Goal: Information Seeking & Learning: Learn about a topic

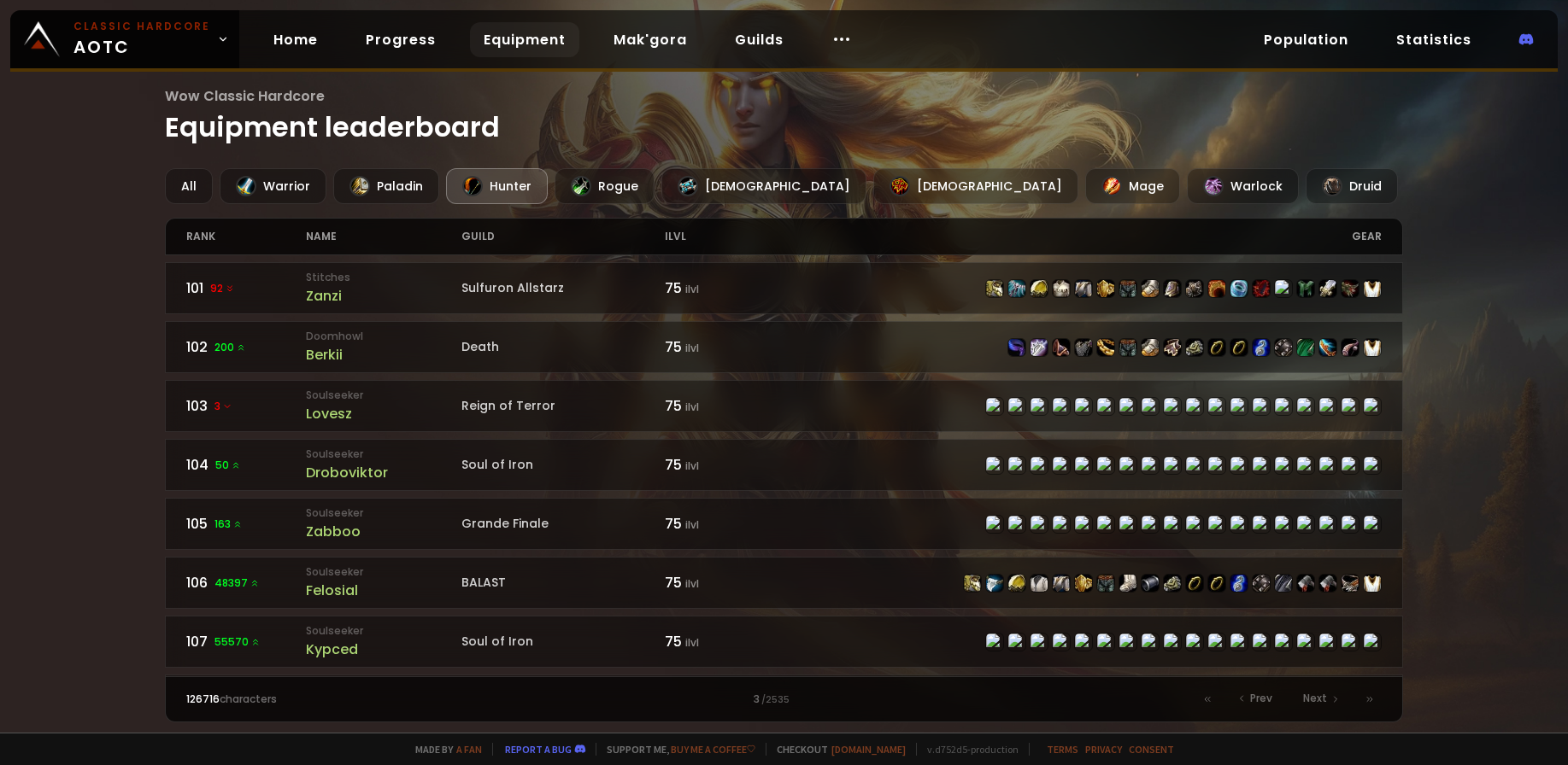
click at [492, 194] on div "Hunter" at bounding box center [497, 186] width 102 height 36
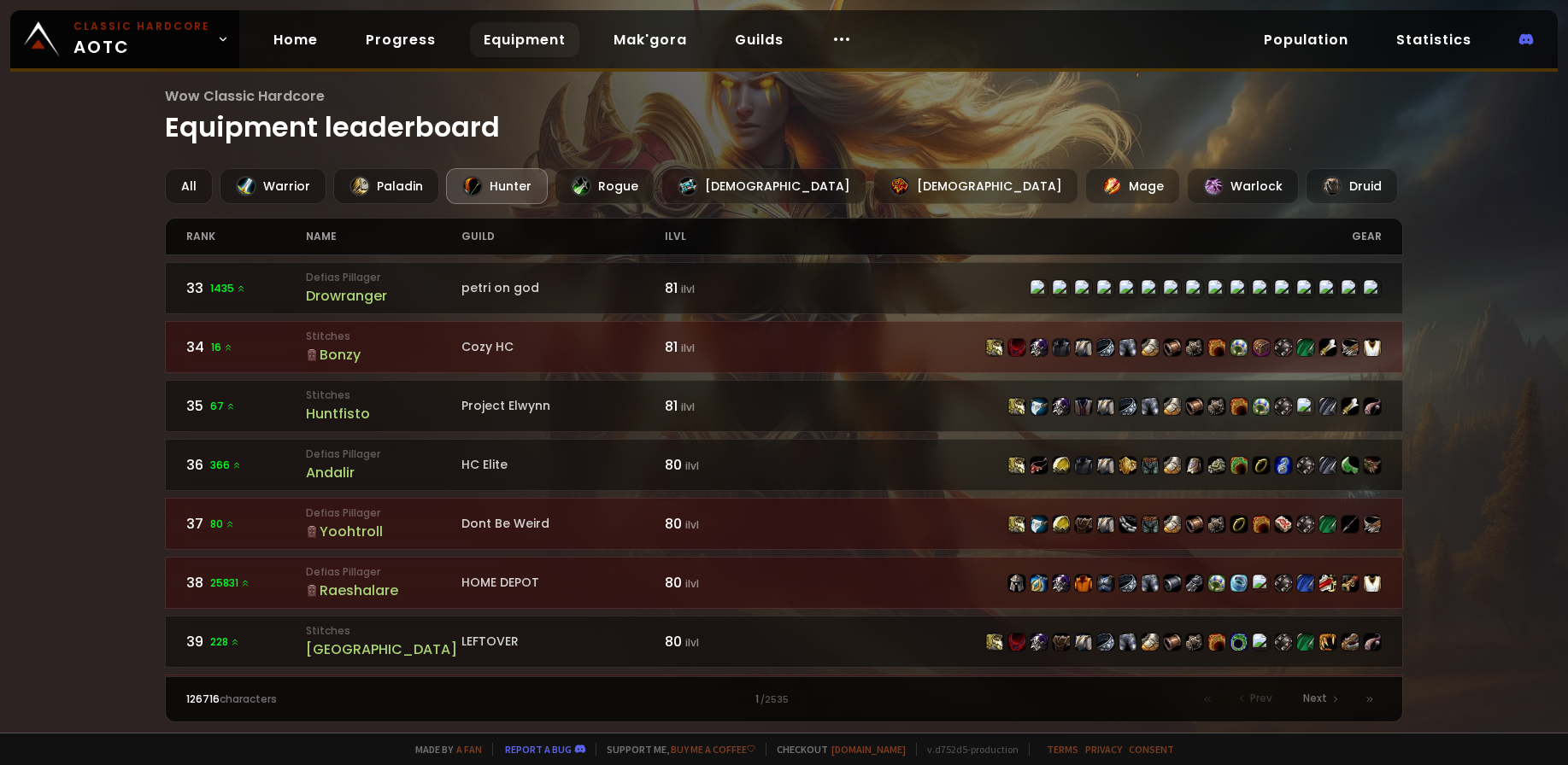
scroll to position [2476, 0]
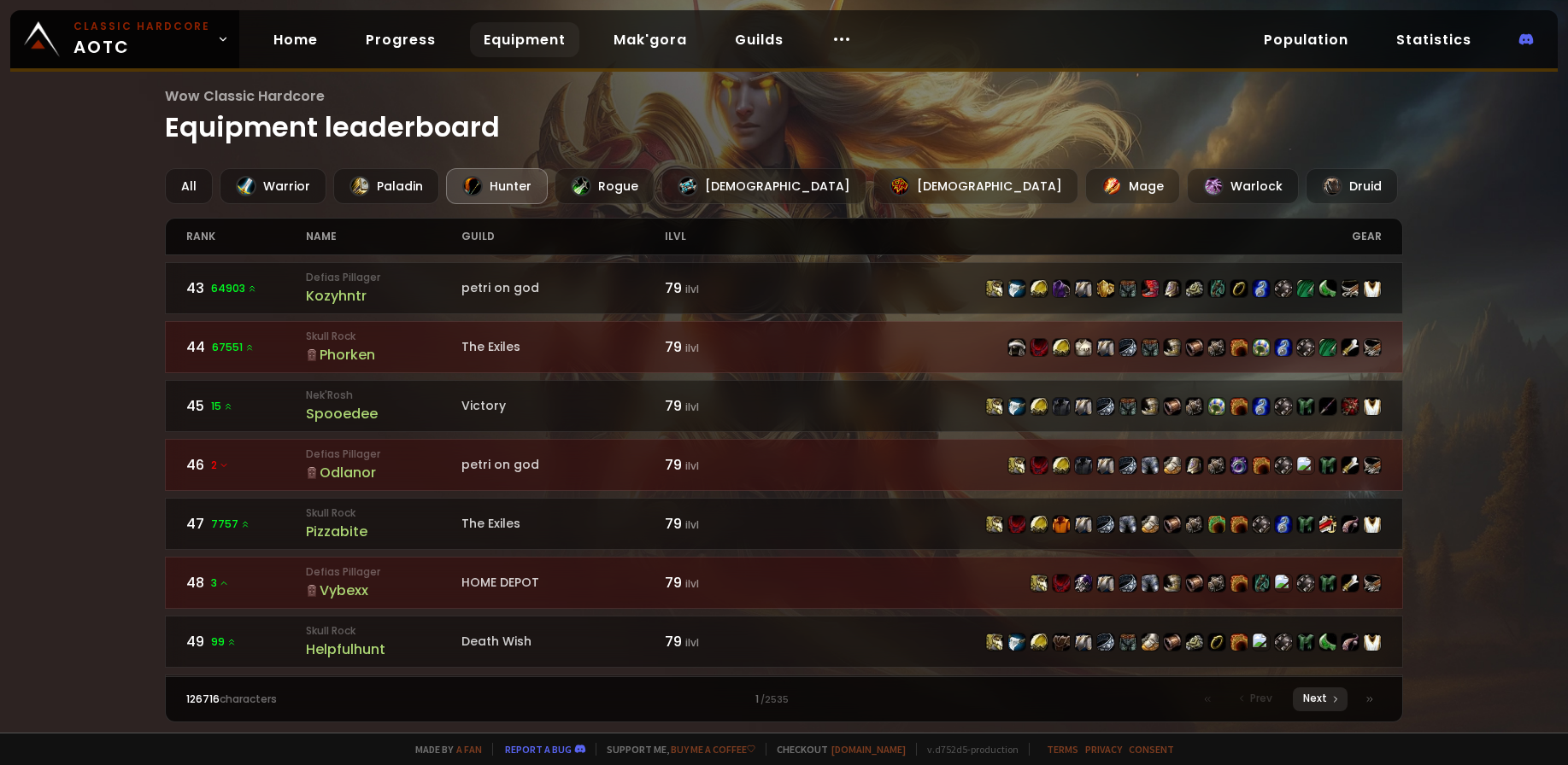
click at [1316, 706] on div "Next" at bounding box center [1320, 699] width 54 height 24
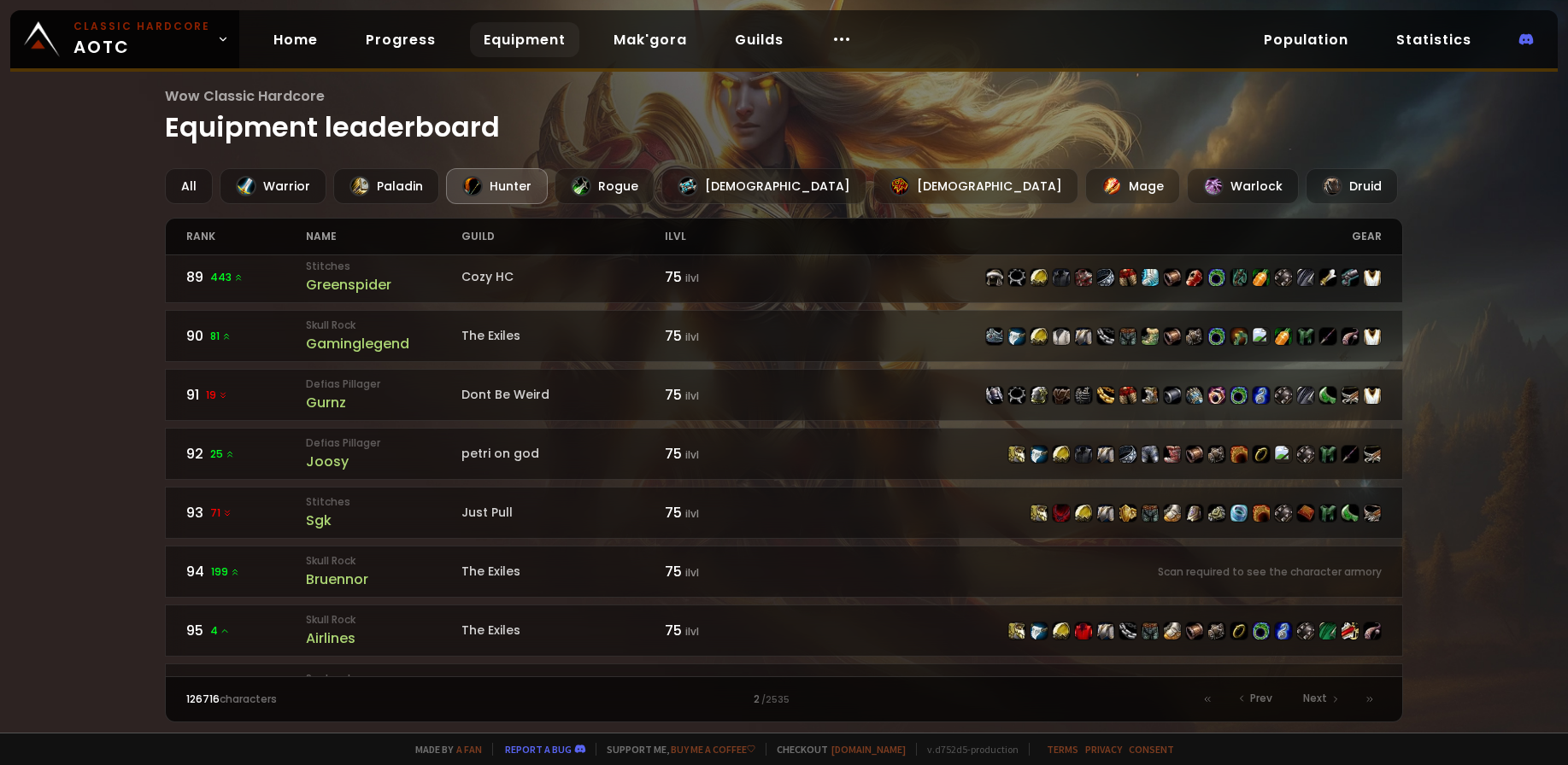
scroll to position [2578, 0]
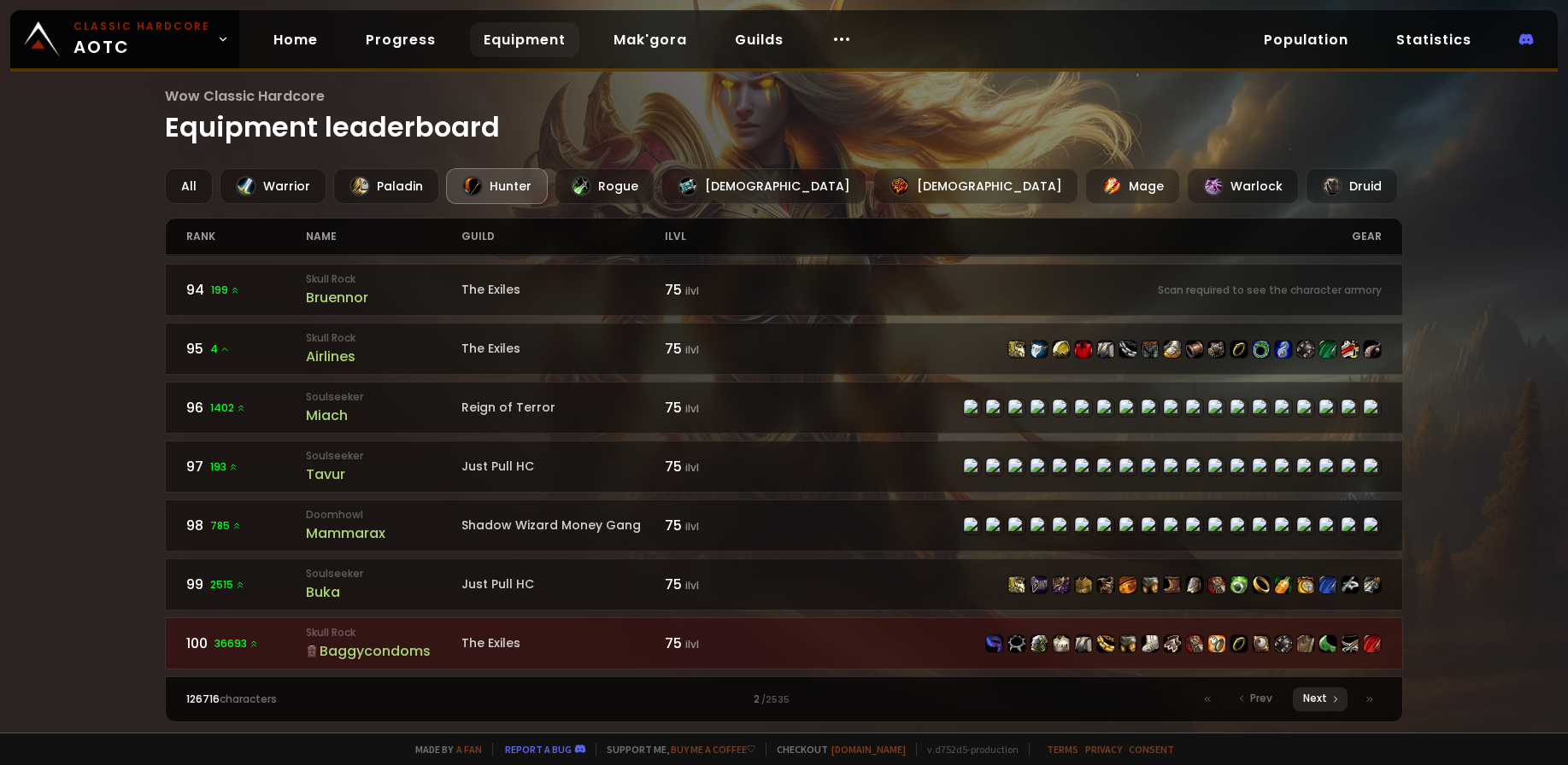
click at [1302, 703] on div "Next" at bounding box center [1320, 699] width 54 height 24
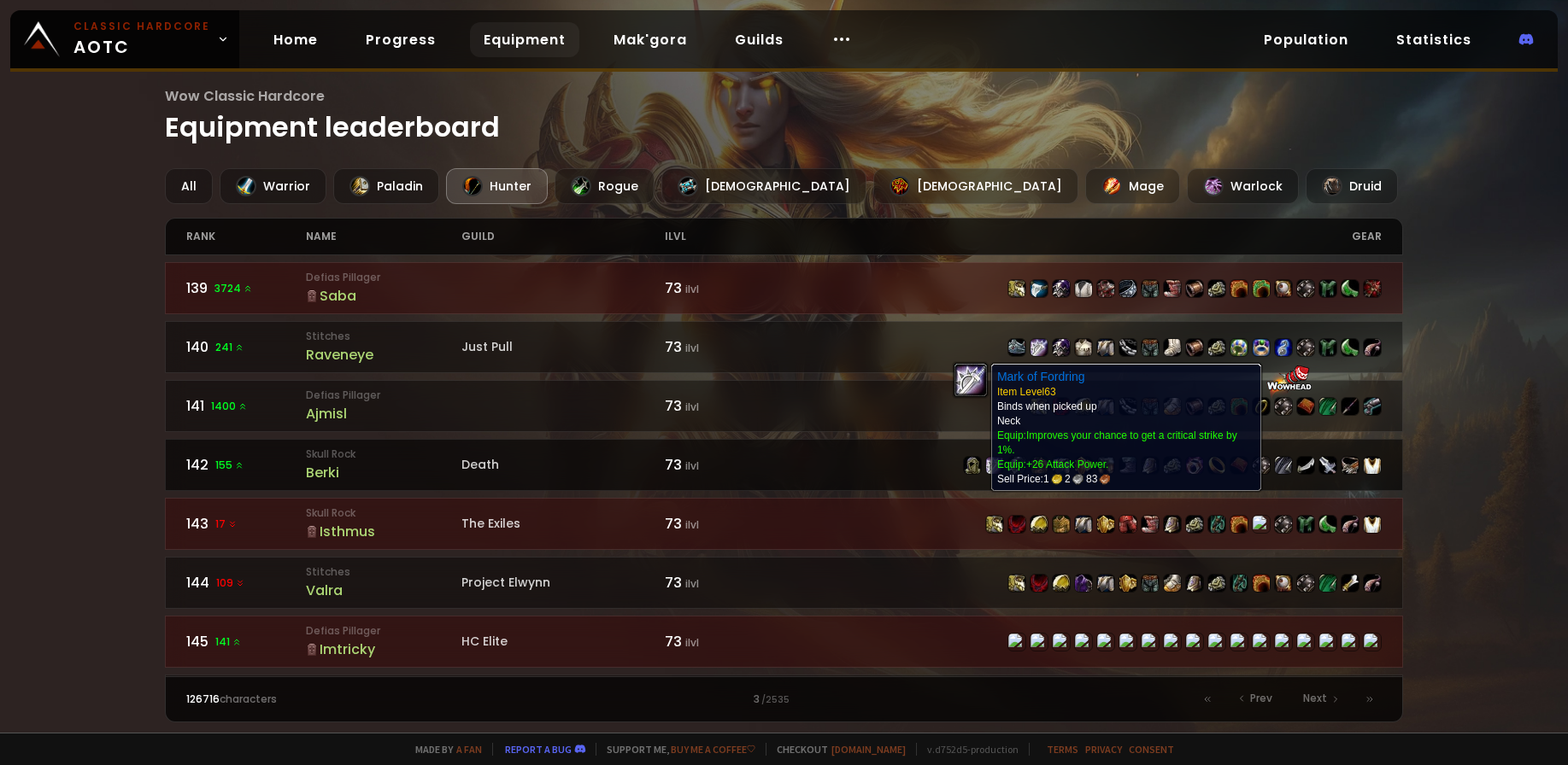
scroll to position [2578, 0]
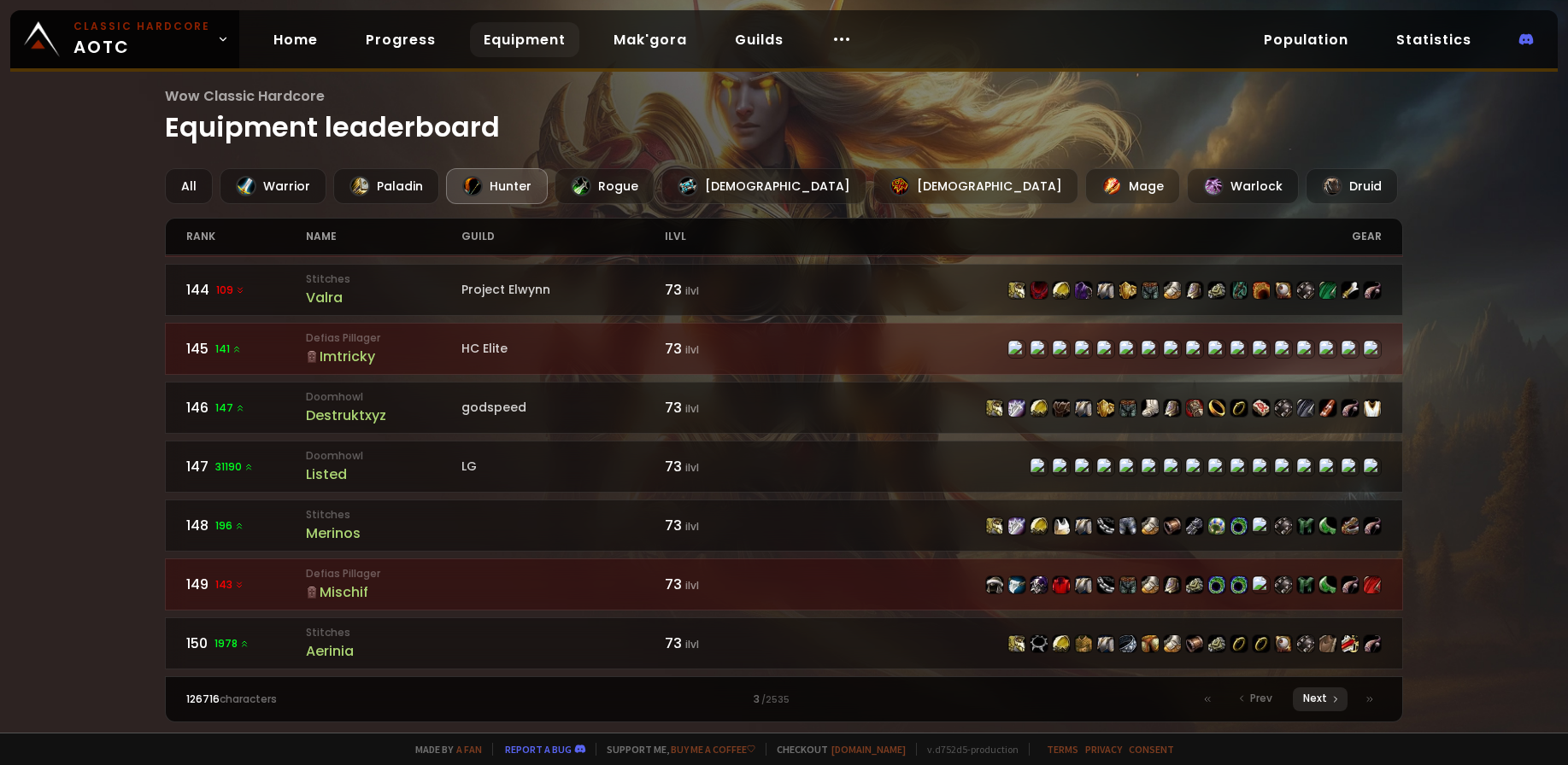
click at [1319, 702] on span "Next" at bounding box center [1314, 699] width 24 height 16
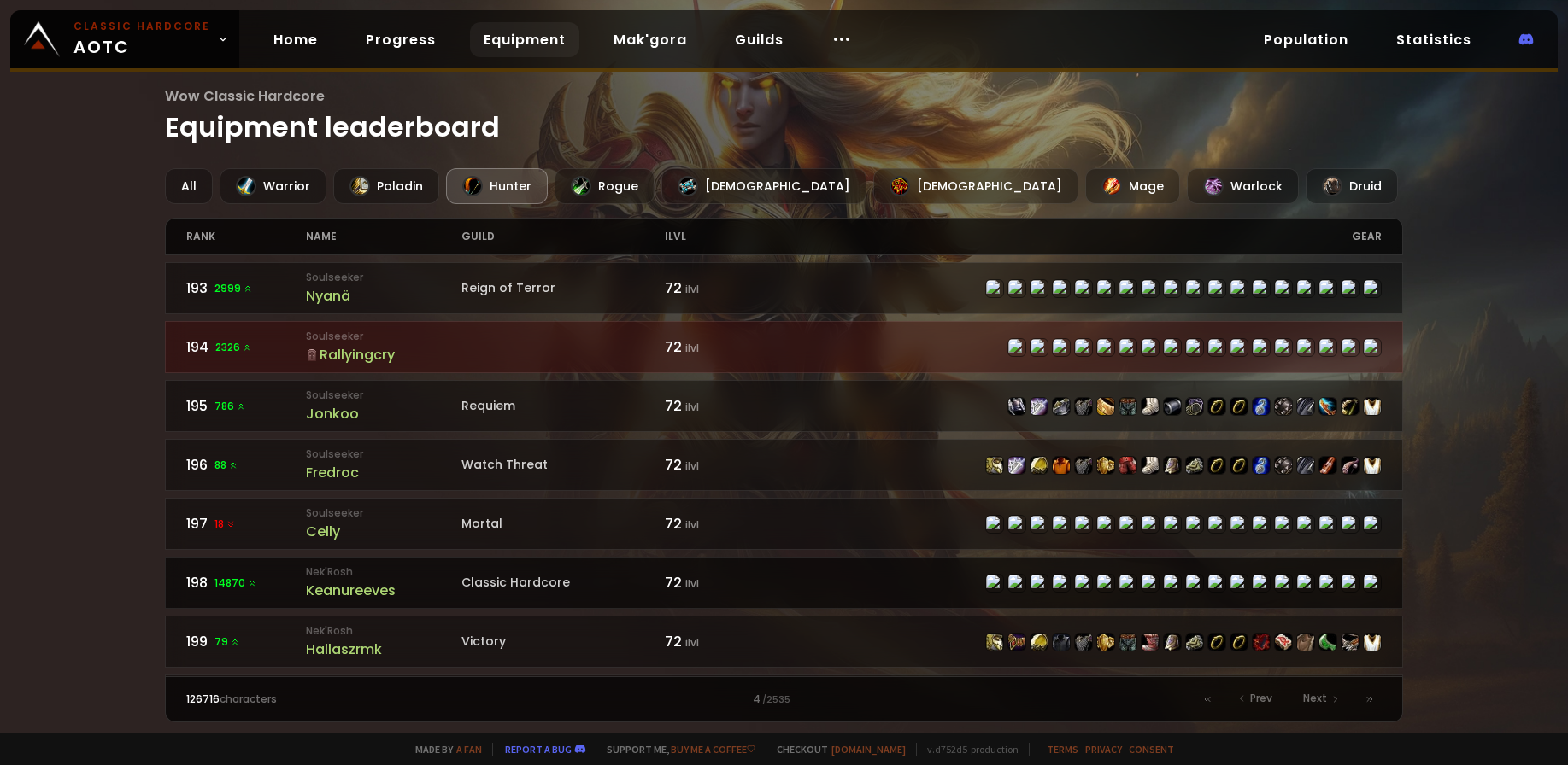
scroll to position [2578, 0]
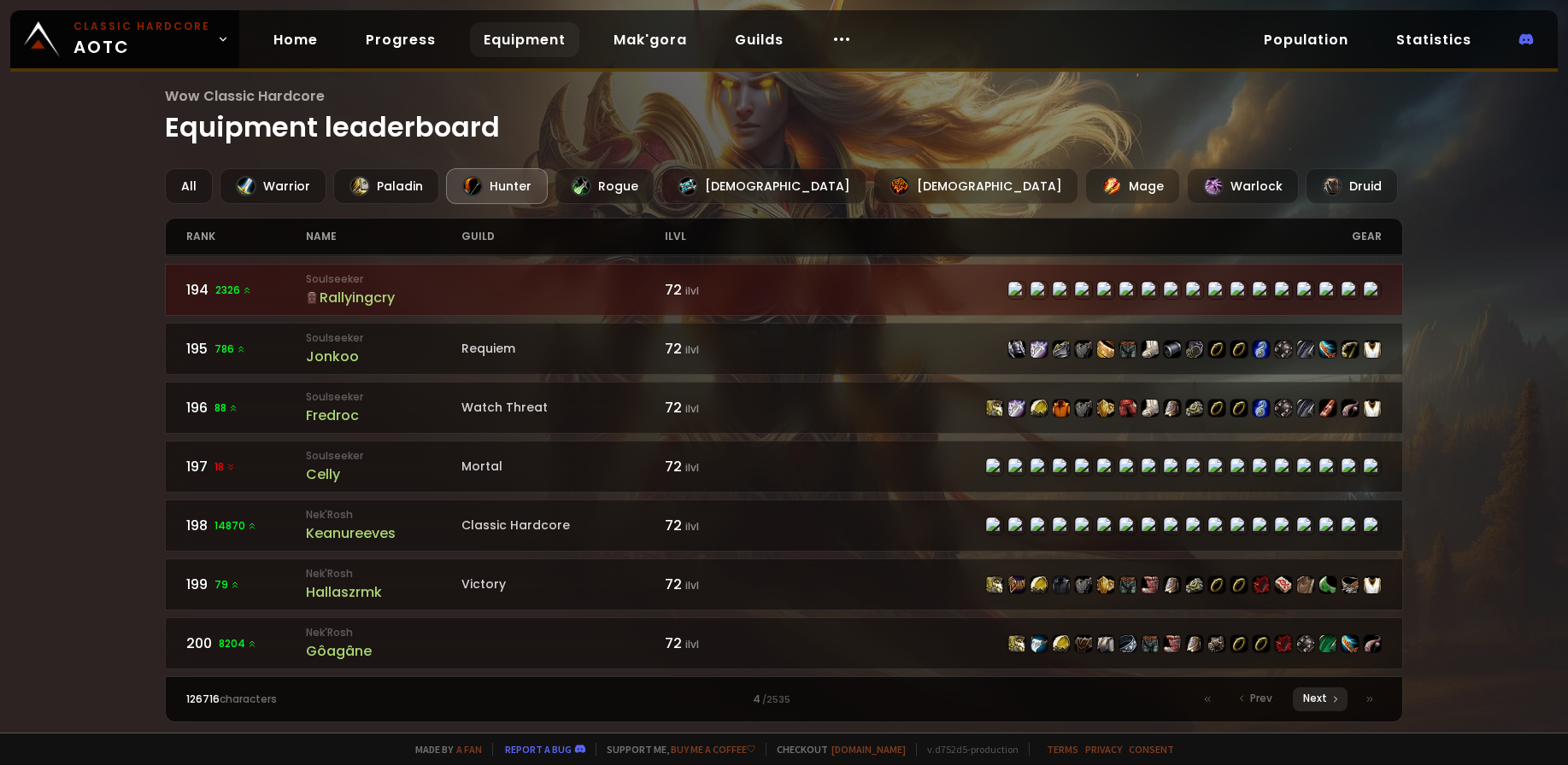
click at [1316, 697] on span "Next" at bounding box center [1314, 699] width 24 height 16
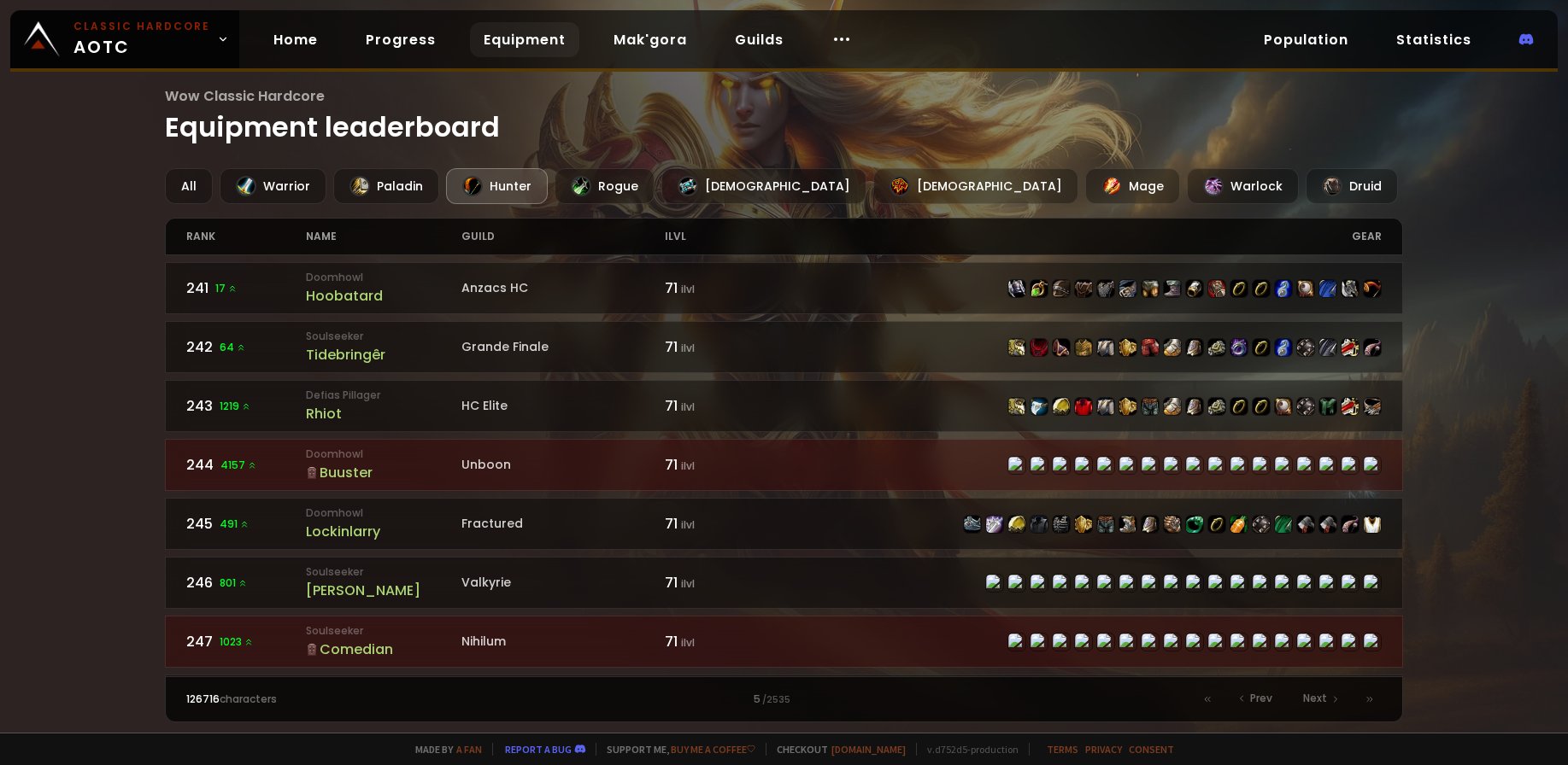
scroll to position [2578, 0]
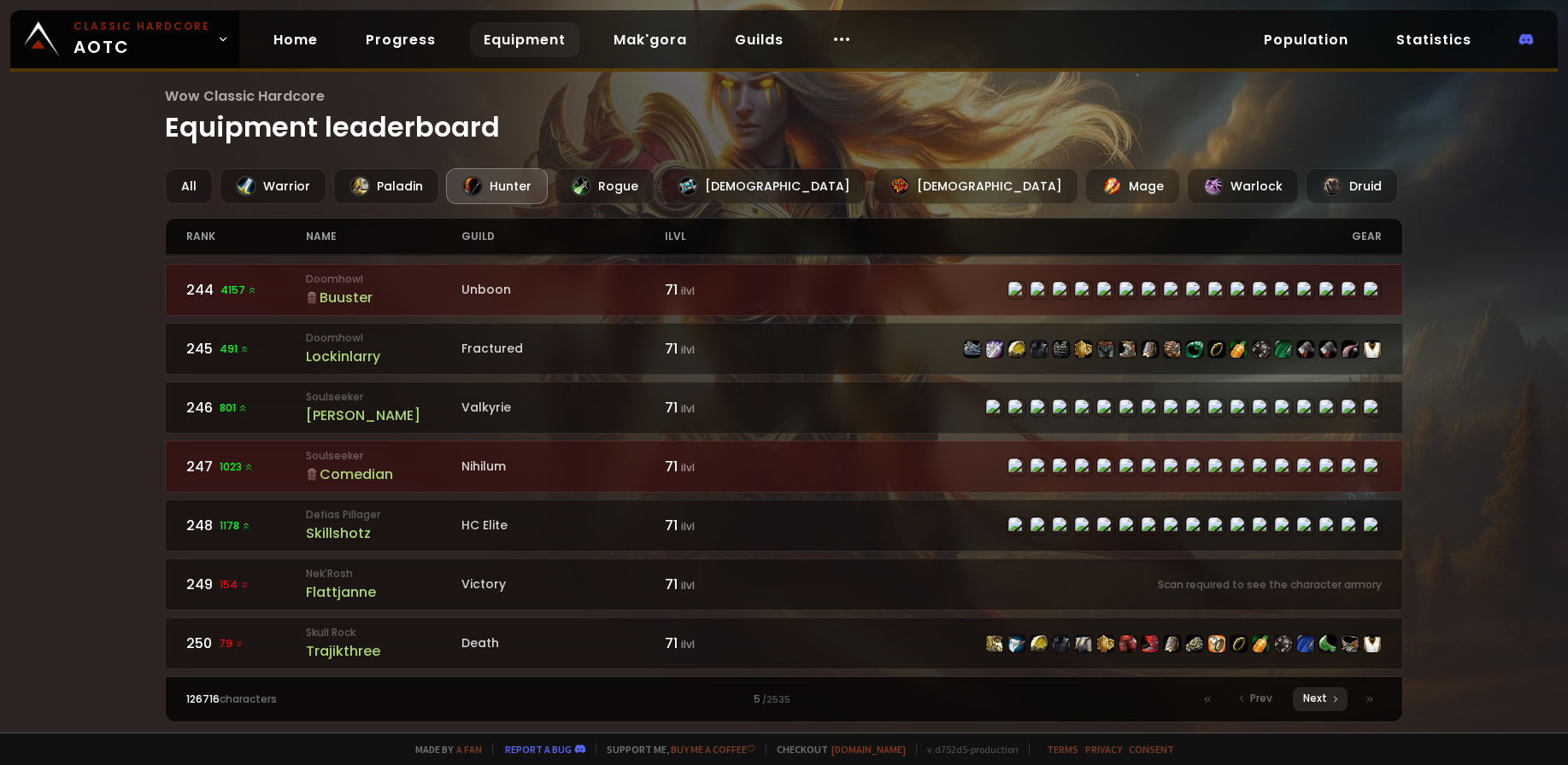
click at [1323, 700] on span "Next" at bounding box center [1314, 699] width 24 height 16
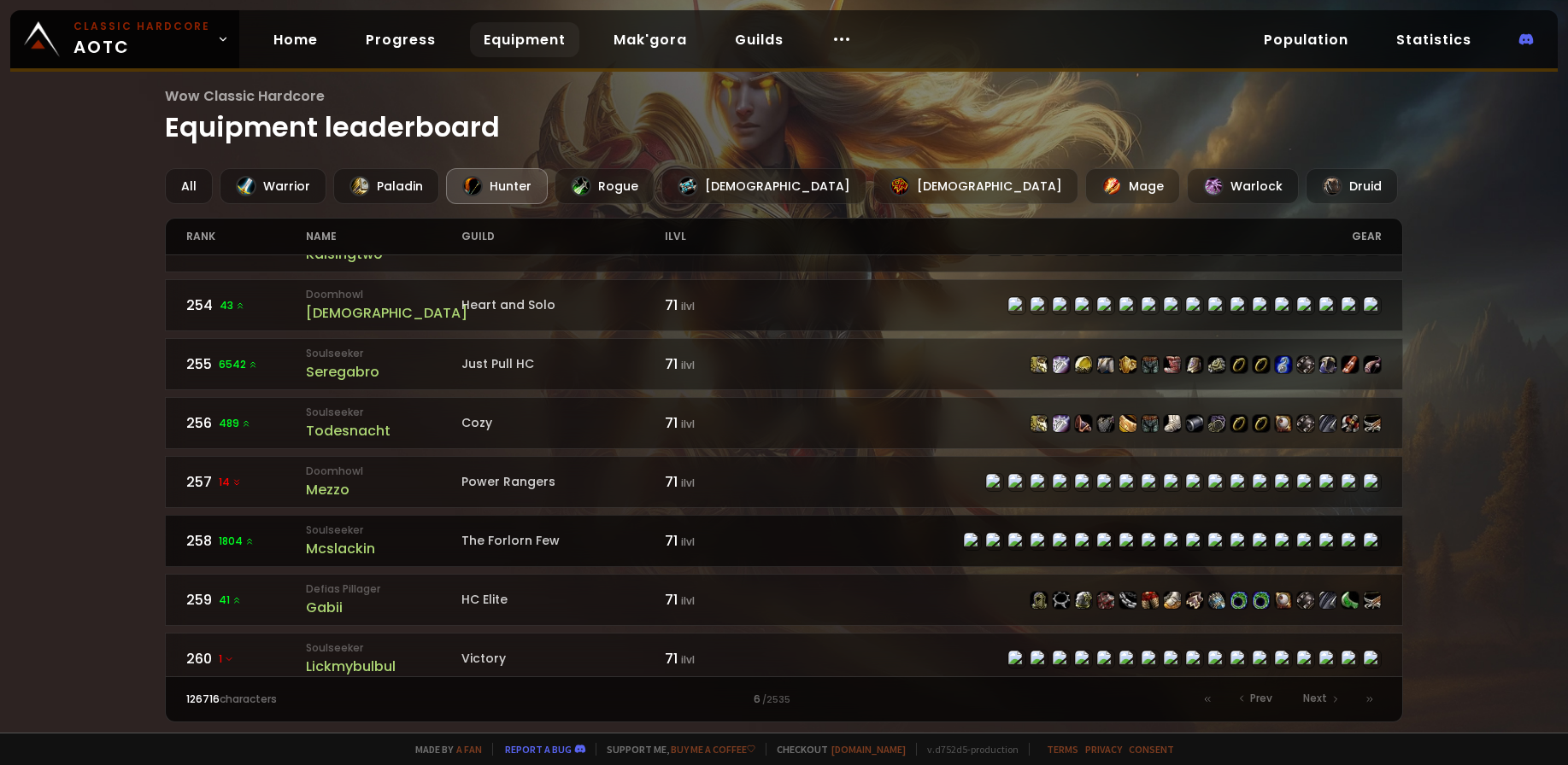
scroll to position [118, 0]
